Goal: Entertainment & Leisure: Consume media (video, audio)

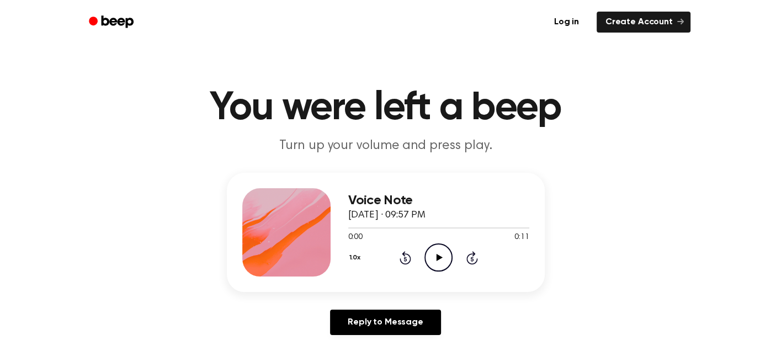
click at [434, 257] on icon "Play Audio" at bounding box center [438, 257] width 28 height 28
click at [450, 255] on icon "Play Audio" at bounding box center [438, 257] width 28 height 28
click at [441, 265] on icon "Play Audio" at bounding box center [438, 257] width 28 height 28
click at [444, 254] on icon "Play Audio" at bounding box center [438, 257] width 28 height 28
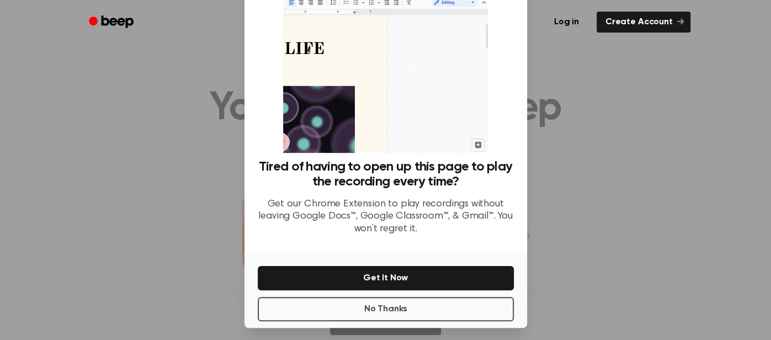
scroll to position [60, 0]
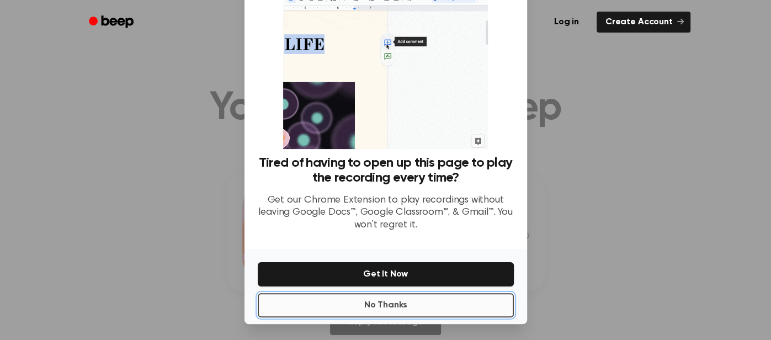
click at [430, 302] on button "No Thanks" at bounding box center [386, 305] width 256 height 24
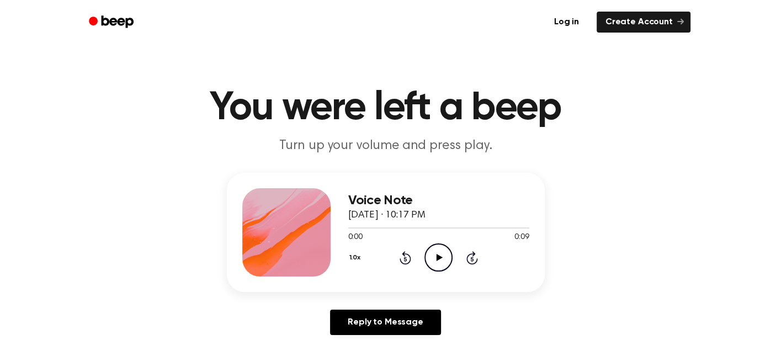
click at [434, 258] on icon "Play Audio" at bounding box center [438, 257] width 28 height 28
click at [439, 252] on icon "Play Audio" at bounding box center [438, 257] width 28 height 28
click at [440, 250] on icon "Play Audio" at bounding box center [438, 257] width 28 height 28
click at [431, 256] on icon "Play Audio" at bounding box center [438, 257] width 28 height 28
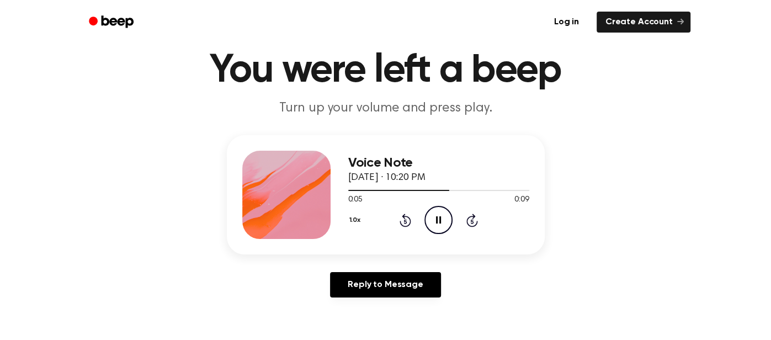
scroll to position [32, 0]
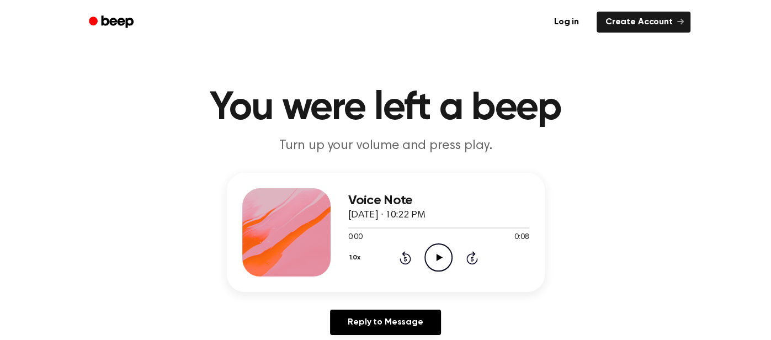
click at [445, 247] on icon "Play Audio" at bounding box center [438, 257] width 28 height 28
click at [438, 254] on icon "Play Audio" at bounding box center [438, 257] width 28 height 28
click at [445, 248] on icon "Play Audio" at bounding box center [438, 257] width 28 height 28
click at [439, 252] on icon "Play Audio" at bounding box center [438, 257] width 28 height 28
click at [438, 248] on icon "Play Audio" at bounding box center [438, 257] width 28 height 28
